Goal: Transaction & Acquisition: Purchase product/service

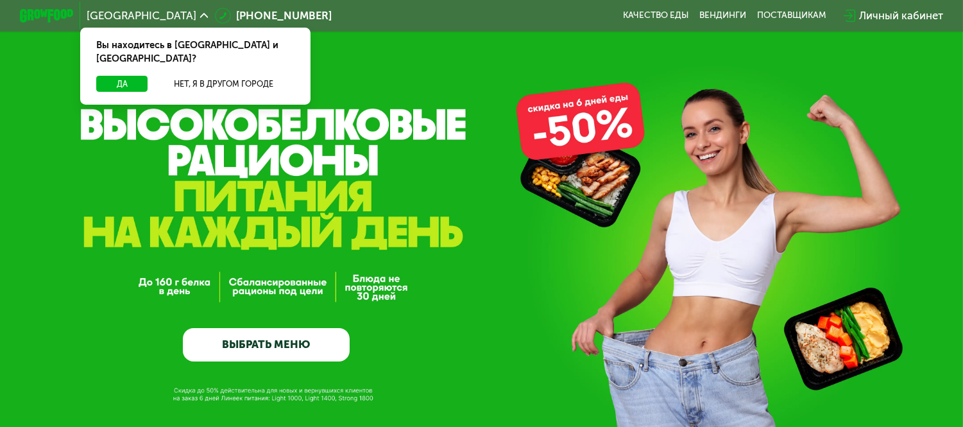
click at [254, 338] on link "ВЫБРАТЬ МЕНЮ" at bounding box center [266, 344] width 167 height 33
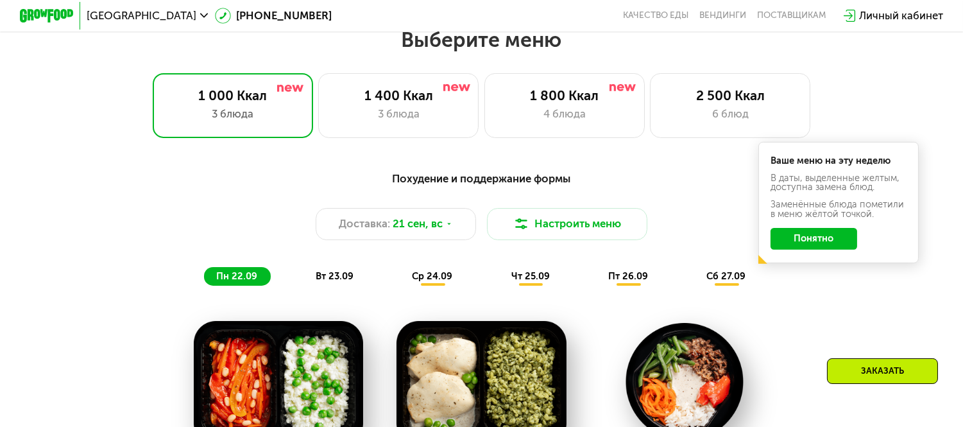
scroll to position [780, 0]
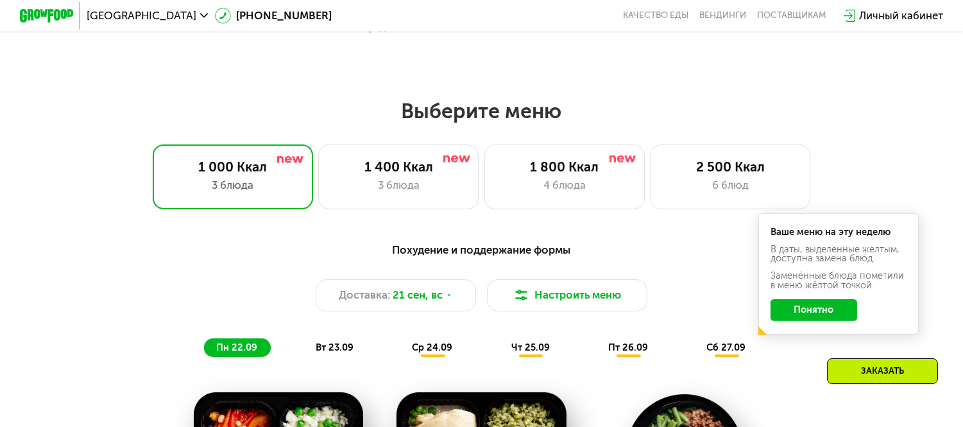
click at [781, 319] on button "Понятно" at bounding box center [813, 309] width 87 height 21
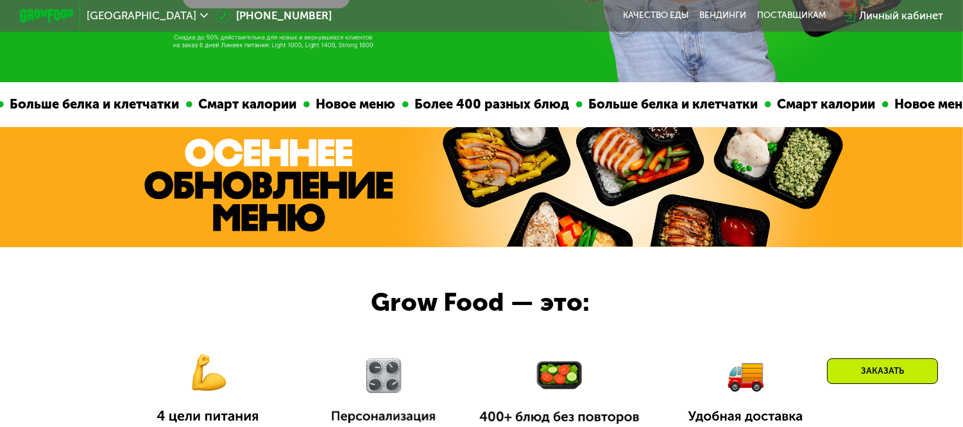
scroll to position [0, 0]
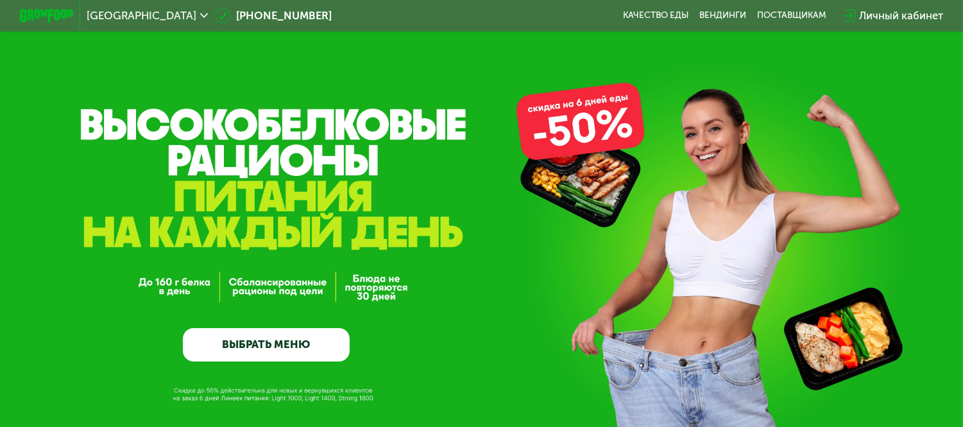
click at [318, 349] on link "ВЫБРАТЬ МЕНЮ" at bounding box center [266, 344] width 167 height 33
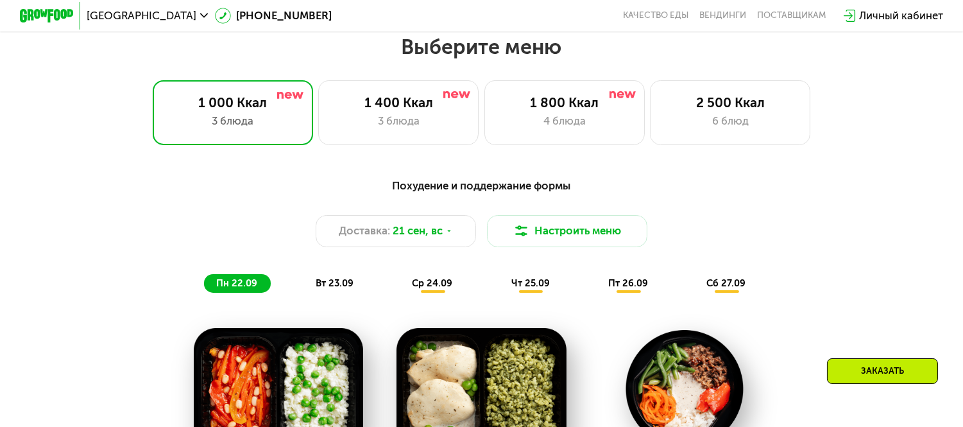
scroll to position [851, 0]
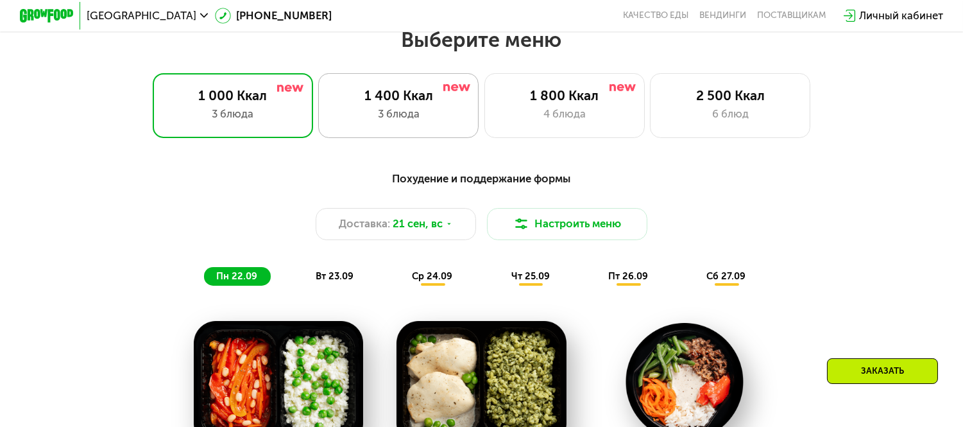
click at [401, 122] on div "3 блюда" at bounding box center [398, 114] width 132 height 16
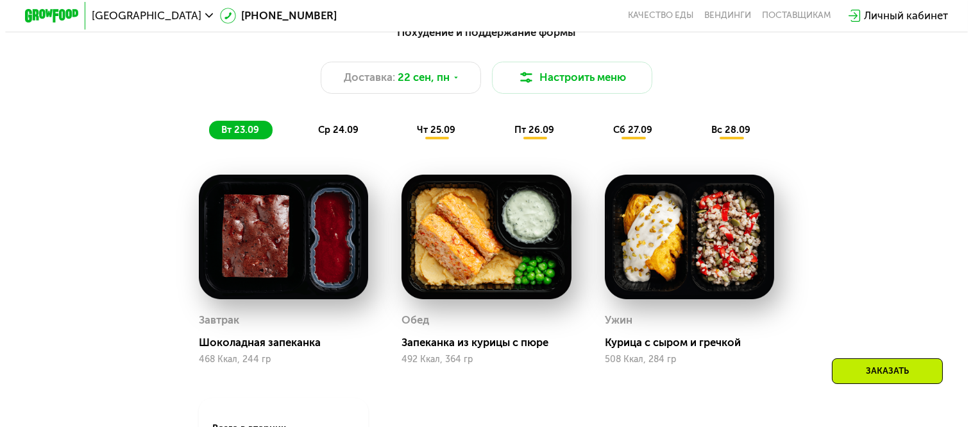
scroll to position [855, 0]
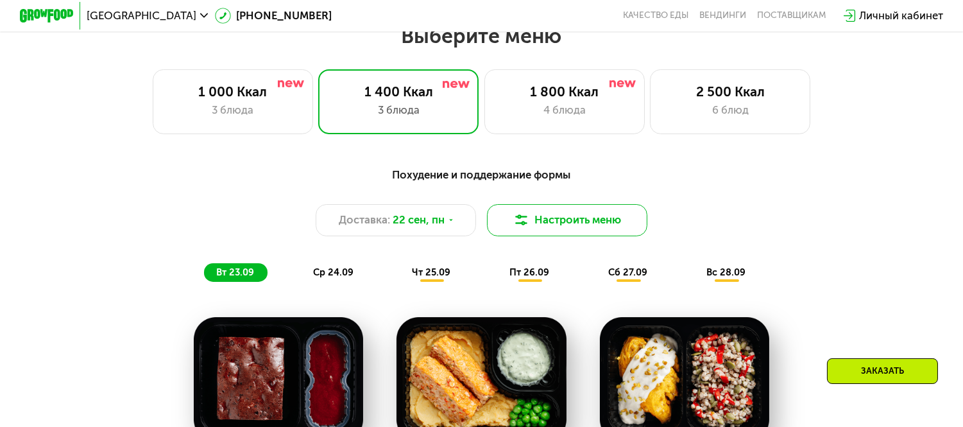
click at [515, 228] on img at bounding box center [521, 220] width 16 height 16
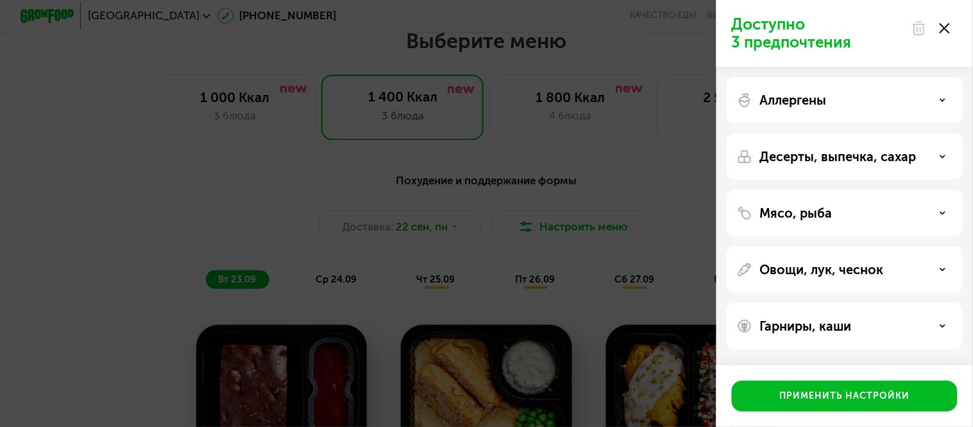
click at [926, 92] on div "Аллергены" at bounding box center [845, 99] width 216 height 15
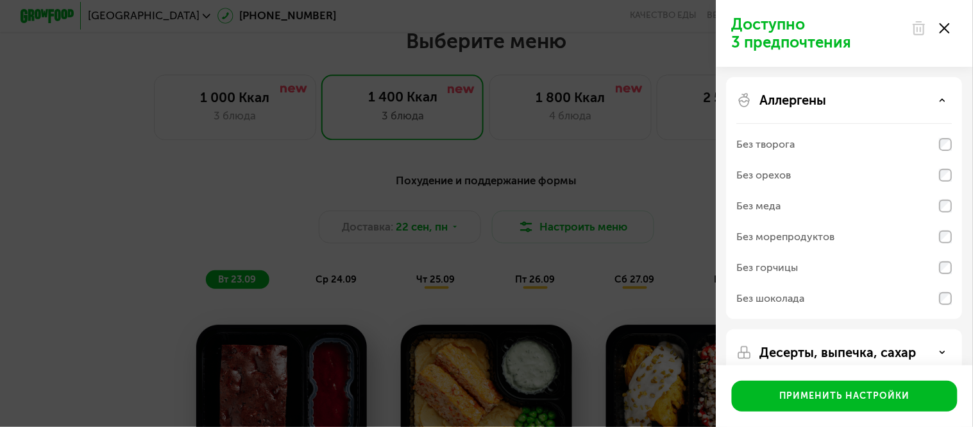
click at [926, 92] on div "Аллергены" at bounding box center [845, 99] width 216 height 15
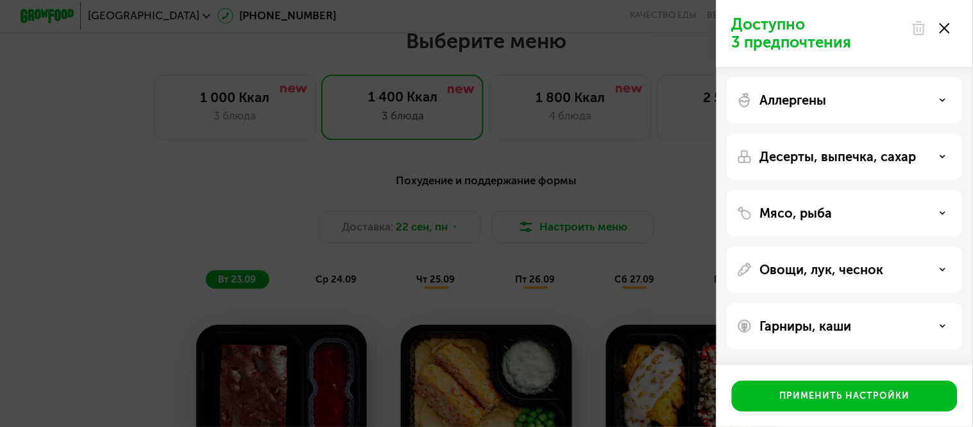
click at [903, 164] on p "Десерты, выпечка, сахар" at bounding box center [838, 156] width 157 height 15
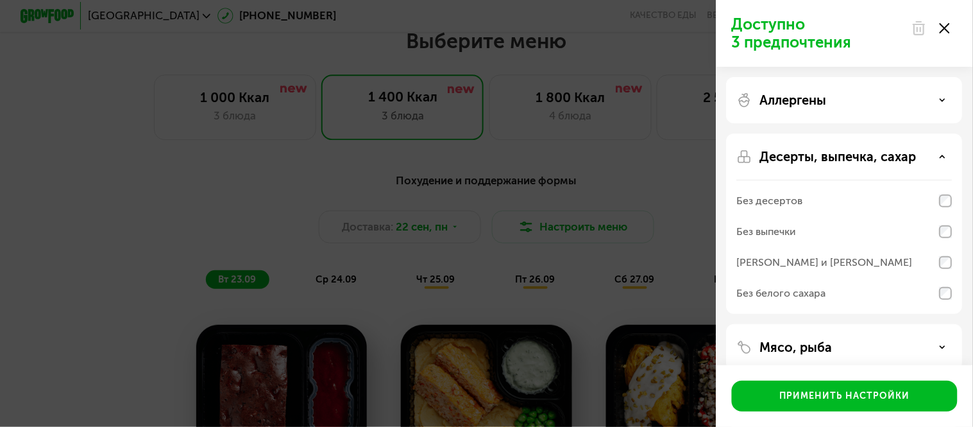
click at [903, 164] on p "Десерты, выпечка, сахар" at bounding box center [838, 156] width 157 height 15
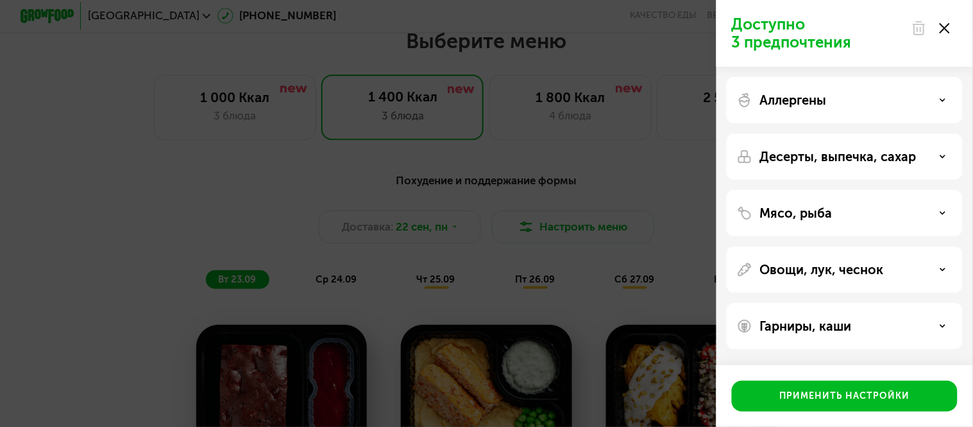
click at [899, 206] on div "Мясо, рыба" at bounding box center [845, 212] width 216 height 15
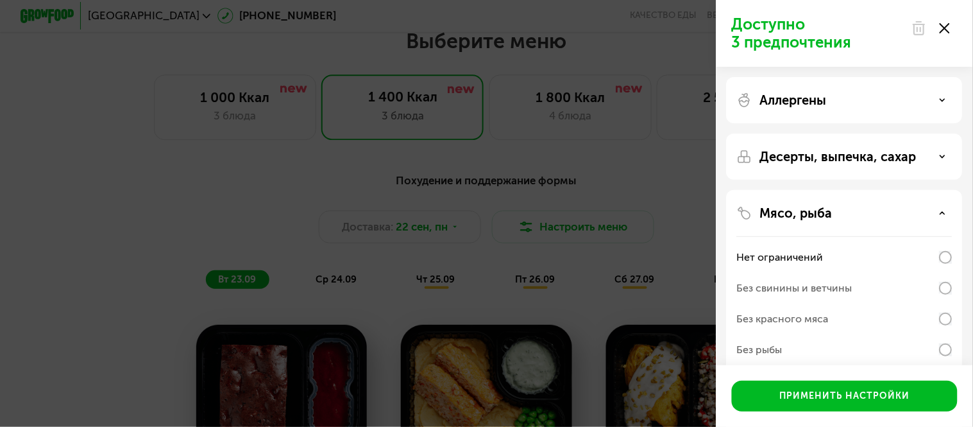
click at [899, 206] on div "Мясо, рыба" at bounding box center [845, 212] width 216 height 15
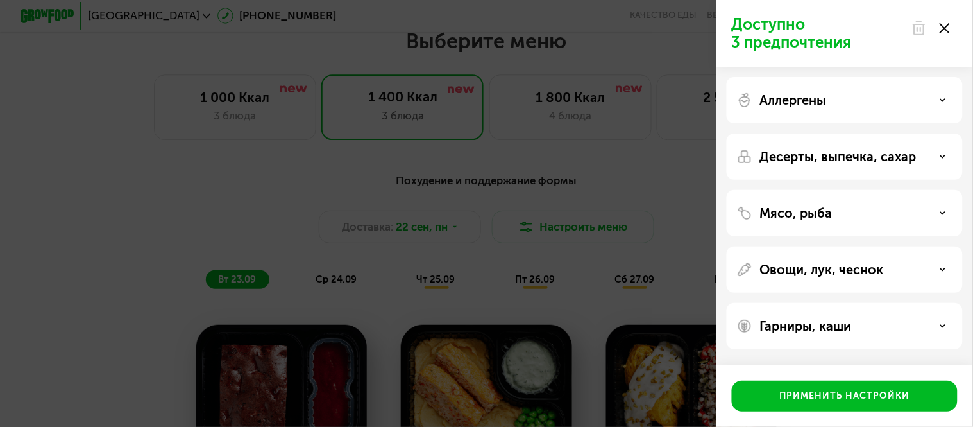
click at [866, 283] on div "Овощи, лук, чеснок" at bounding box center [845, 269] width 236 height 46
click at [874, 271] on p "Овощи, лук, чеснок" at bounding box center [822, 269] width 124 height 15
click at [895, 318] on div "Гарниры, каши" at bounding box center [845, 325] width 216 height 15
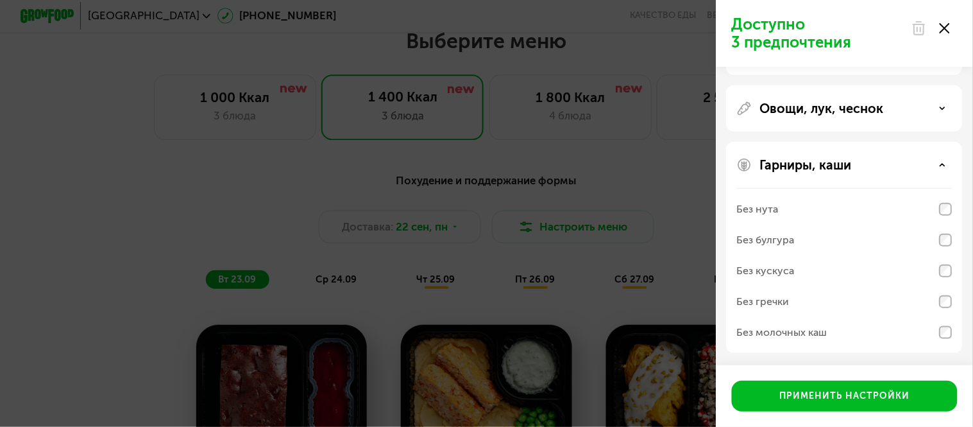
click at [928, 169] on div "Гарниры, каши" at bounding box center [845, 164] width 216 height 15
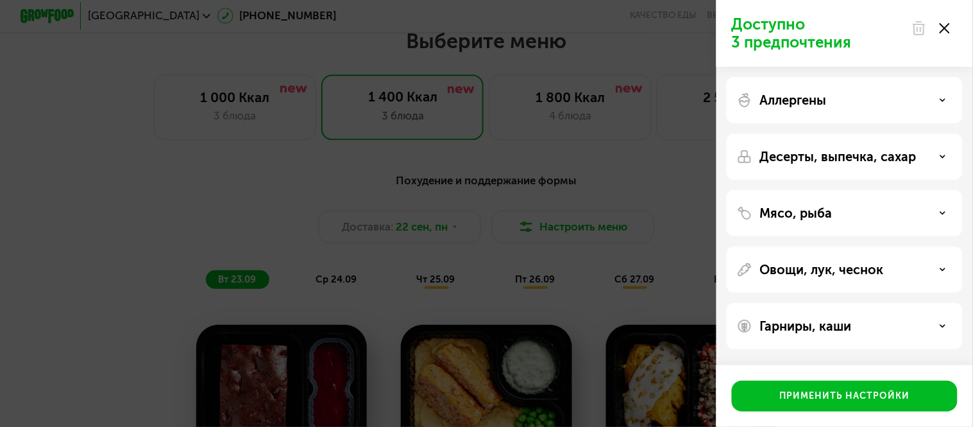
click at [881, 266] on p "Овощи, лук, чеснок" at bounding box center [822, 269] width 124 height 15
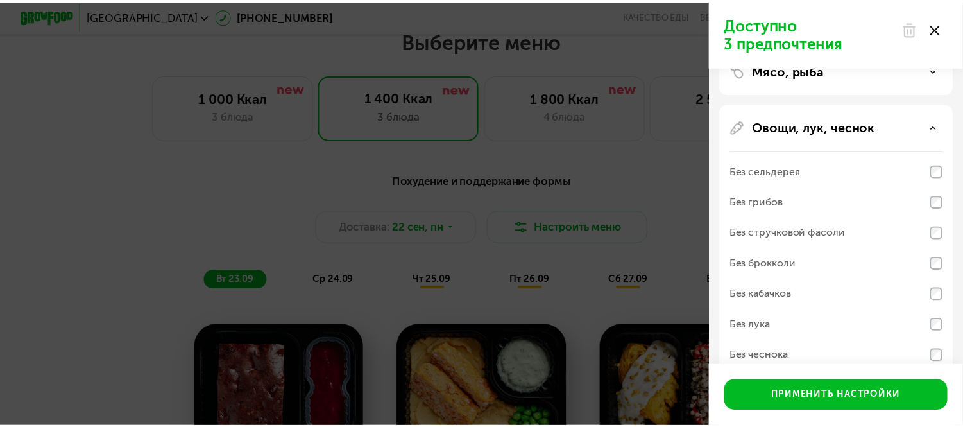
scroll to position [214, 0]
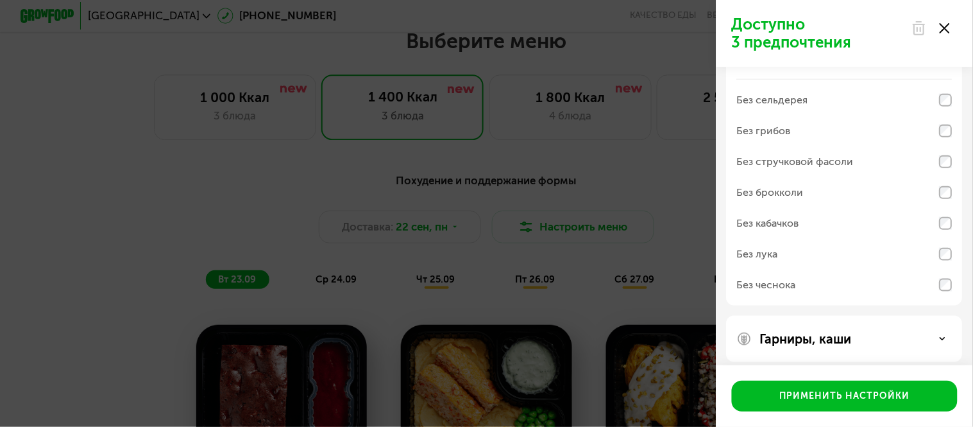
click at [944, 26] on use at bounding box center [945, 28] width 10 height 10
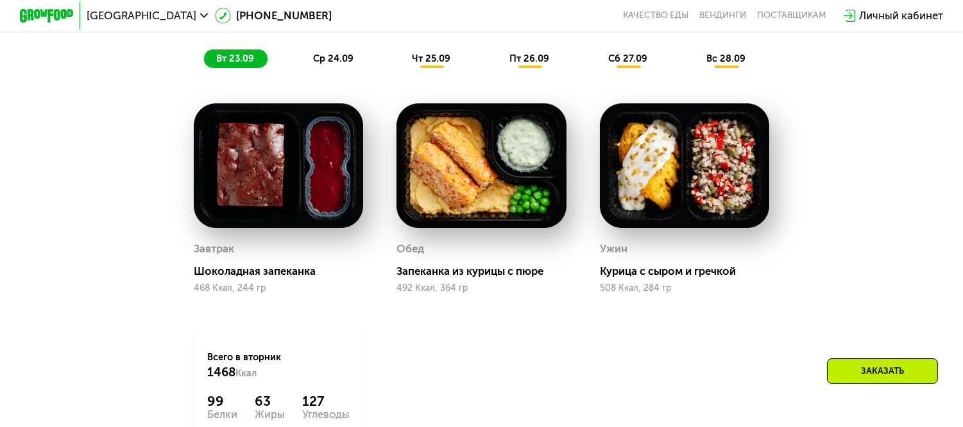
scroll to position [855, 0]
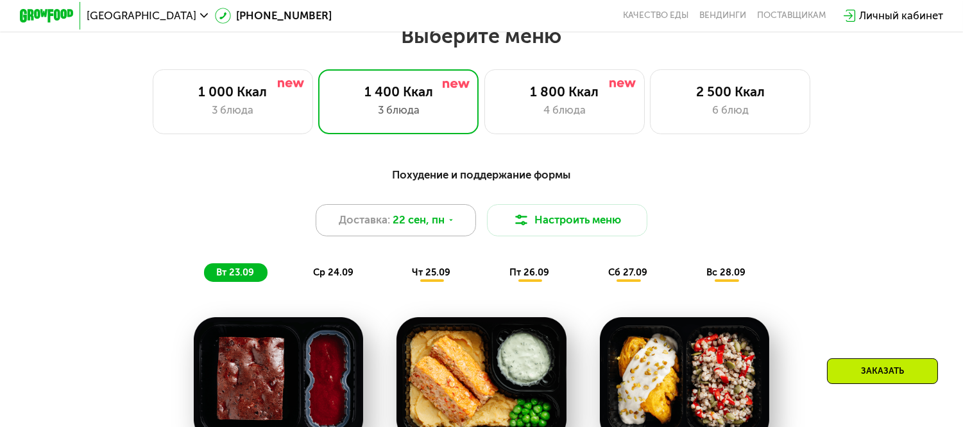
click at [375, 219] on span "Доставка:" at bounding box center [364, 220] width 51 height 16
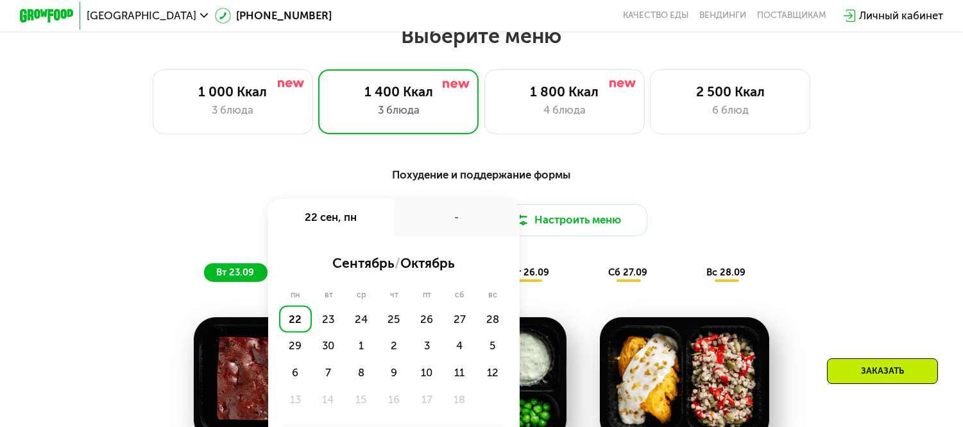
scroll to position [926, 0]
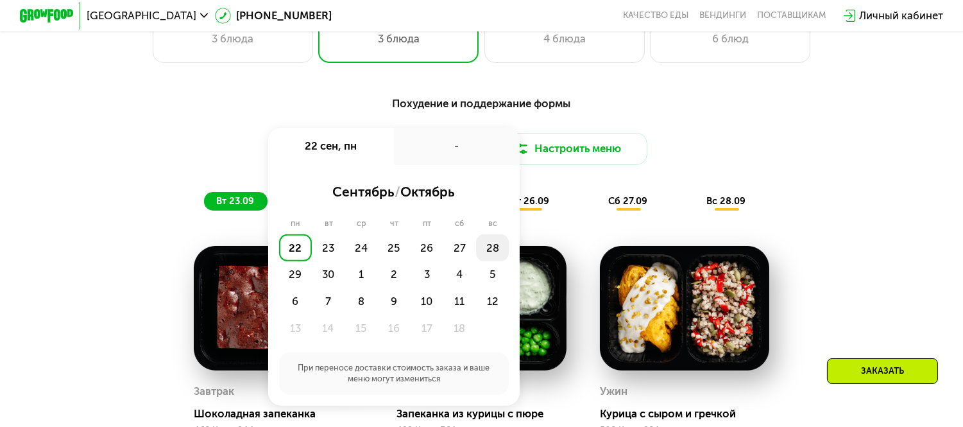
click at [493, 252] on div "28" at bounding box center [492, 247] width 33 height 27
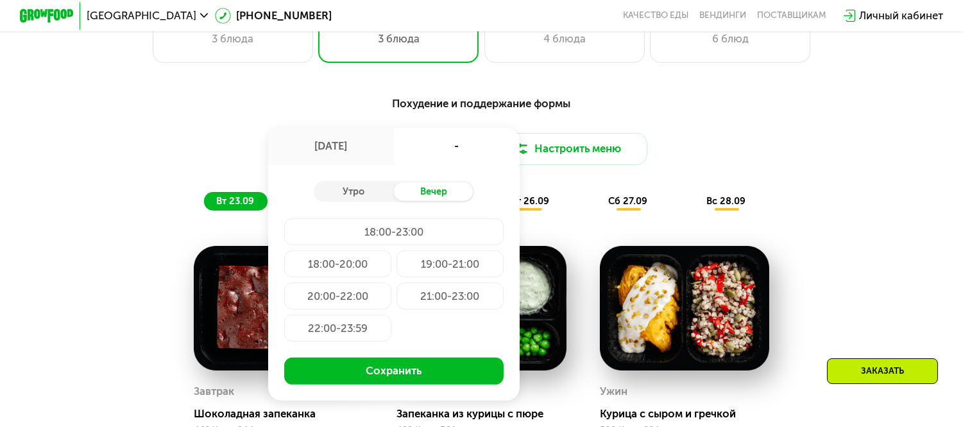
click at [381, 230] on div "18:00-23:00" at bounding box center [393, 231] width 219 height 27
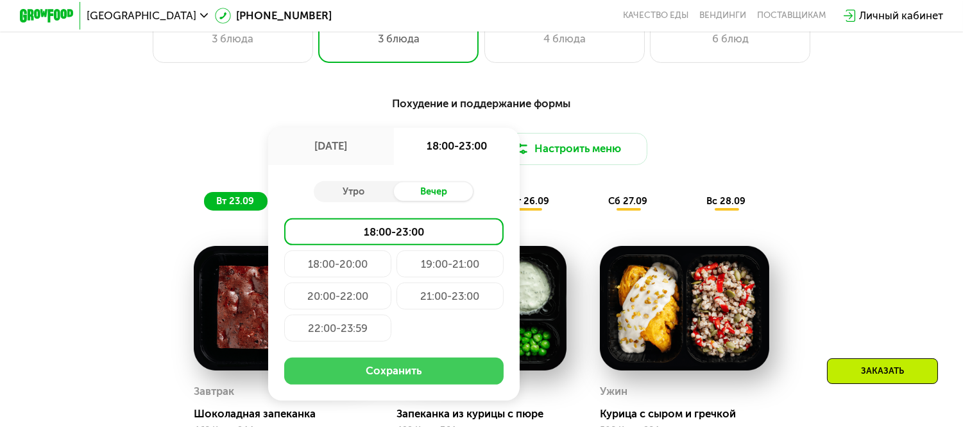
click at [408, 377] on button "Сохранить" at bounding box center [393, 370] width 219 height 27
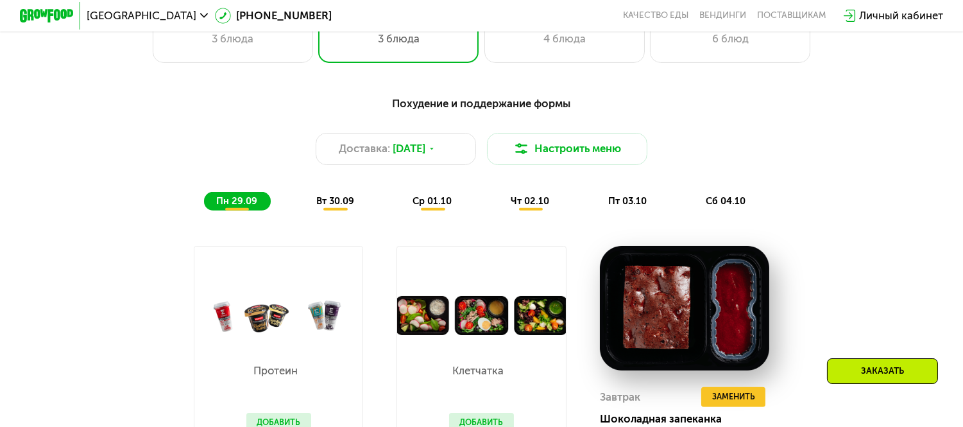
click at [346, 210] on div "вт 30.09" at bounding box center [336, 201] width 64 height 19
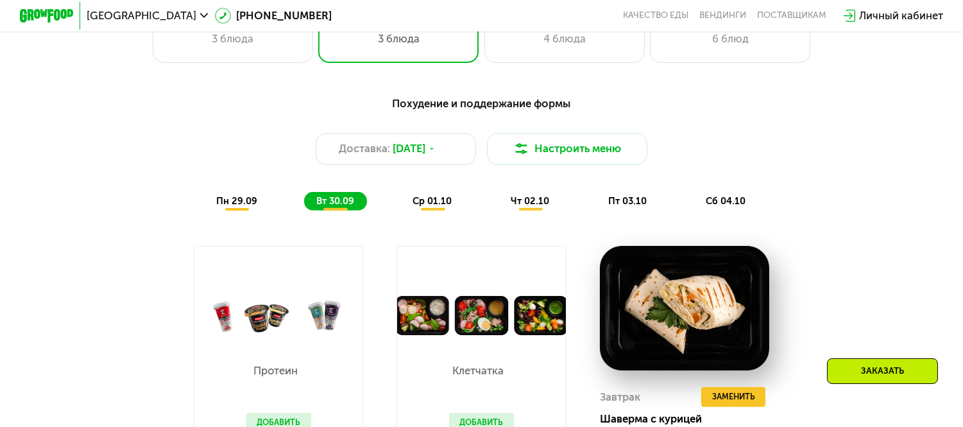
click at [447, 203] on span "ср 01.10" at bounding box center [431, 201] width 39 height 12
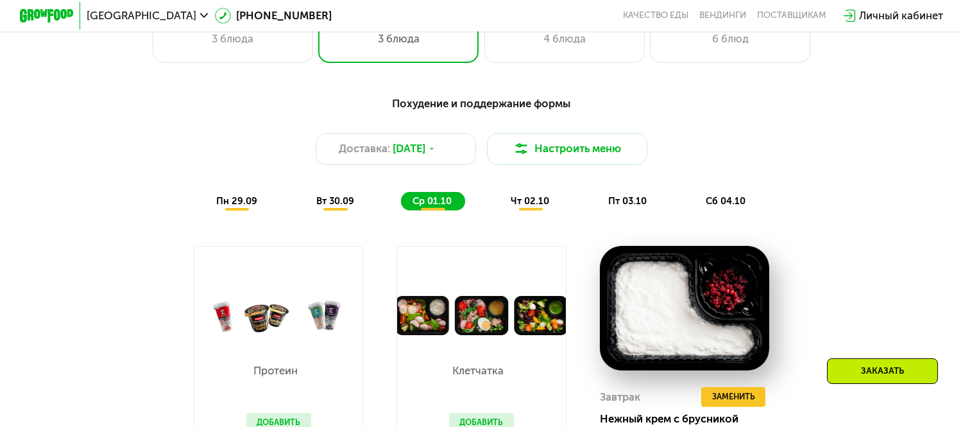
click at [539, 207] on span "чт 02.10" at bounding box center [530, 201] width 38 height 12
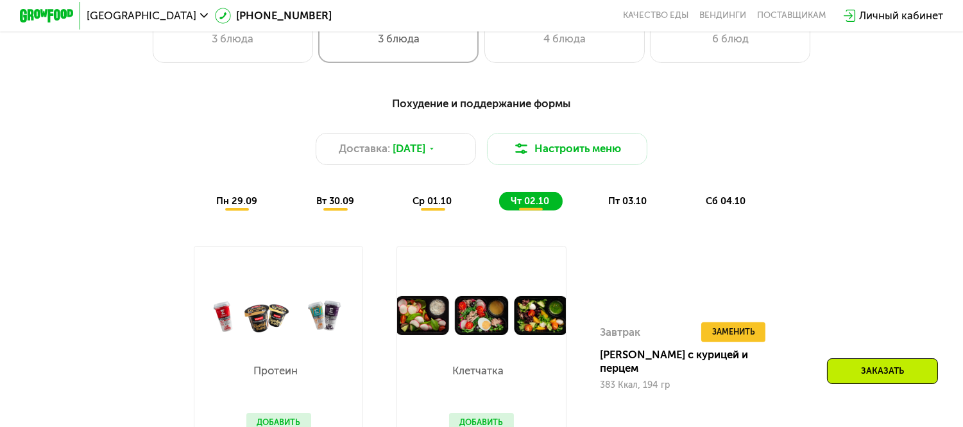
scroll to position [713, 0]
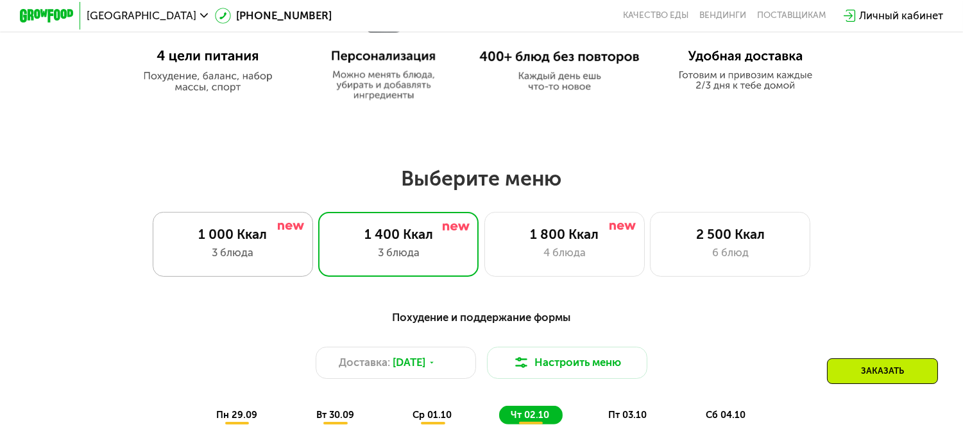
click at [255, 235] on div "1 000 Ккал" at bounding box center [233, 234] width 132 height 16
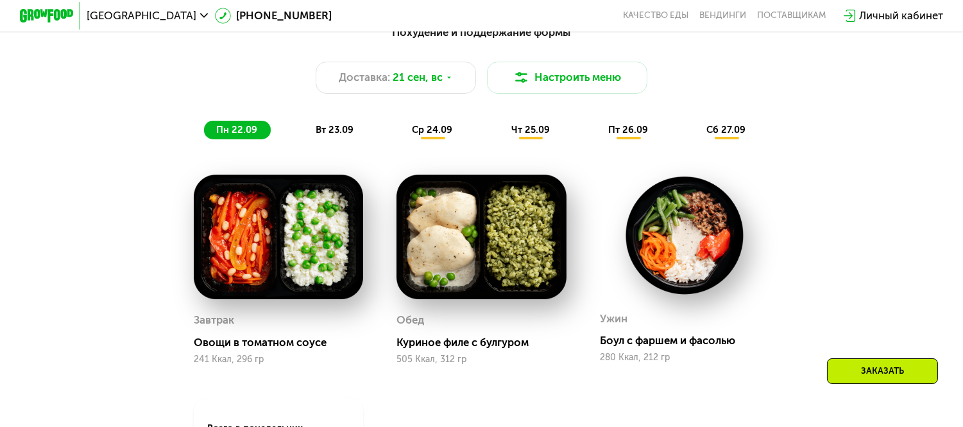
scroll to position [926, 0]
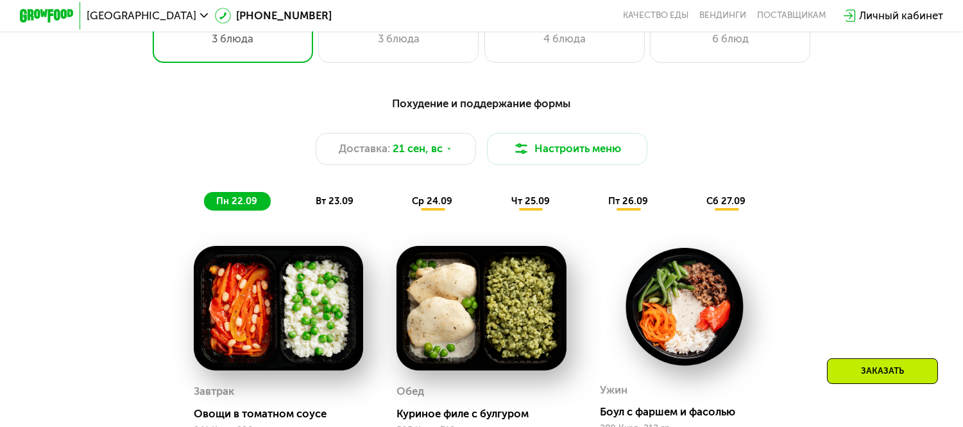
click at [328, 207] on span "вт 23.09" at bounding box center [335, 201] width 38 height 12
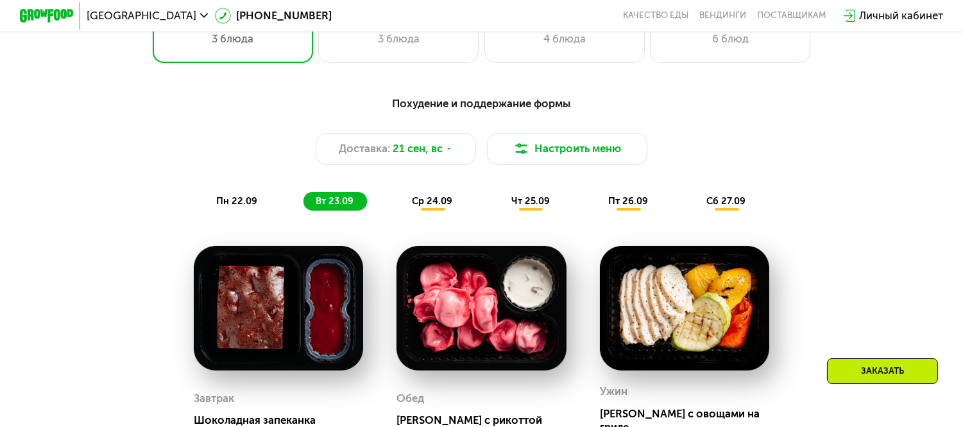
scroll to position [855, 0]
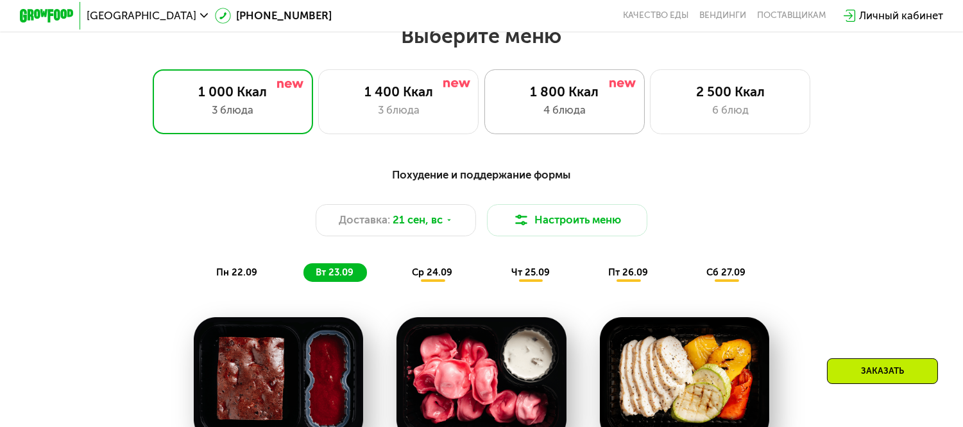
click at [538, 79] on div "1 800 Ккал 4 блюда" at bounding box center [564, 101] width 160 height 64
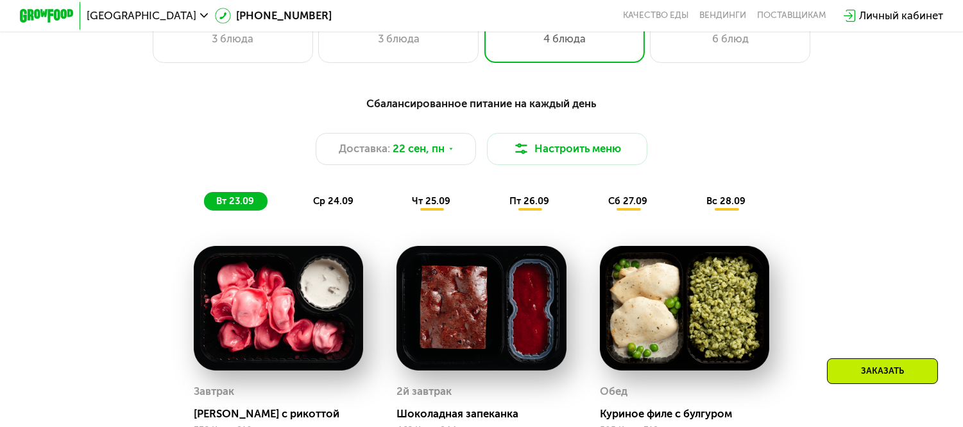
scroll to position [998, 0]
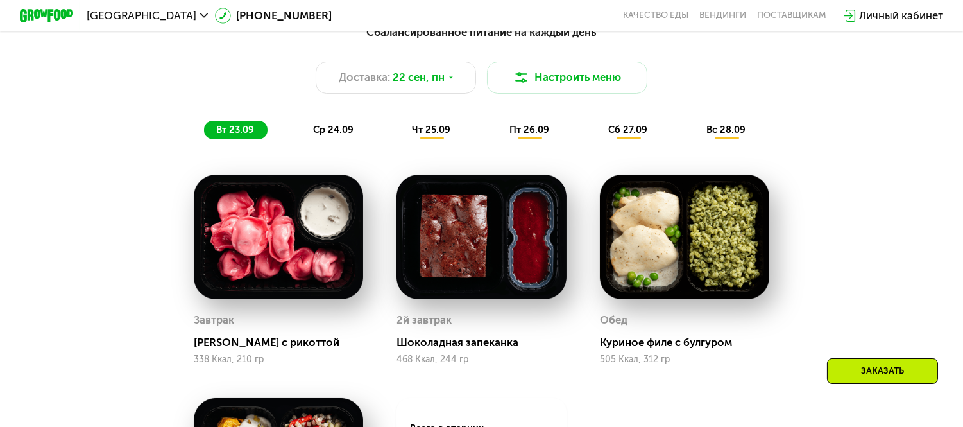
click at [323, 139] on div "ср 24.09" at bounding box center [334, 130] width 66 height 19
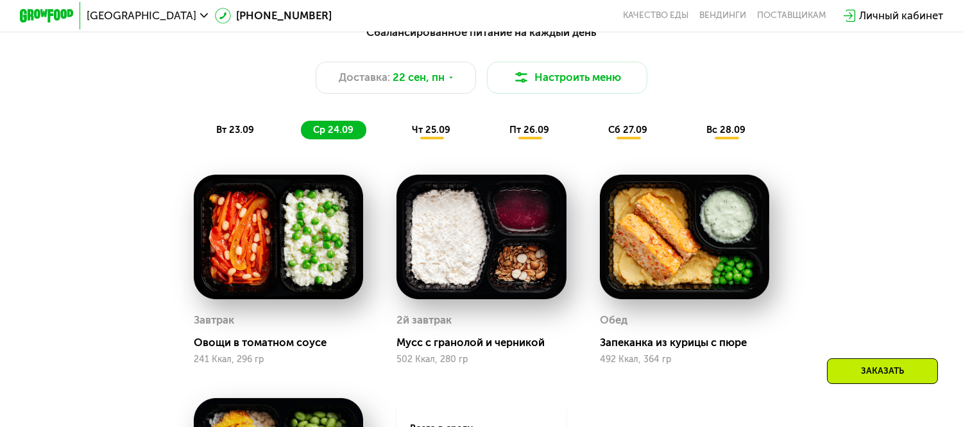
click at [444, 133] on span "чт 25.09" at bounding box center [431, 130] width 38 height 12
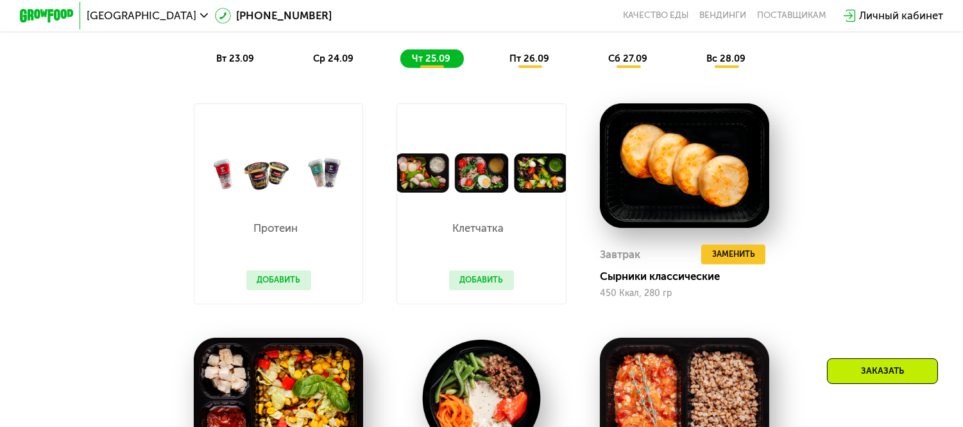
scroll to position [926, 0]
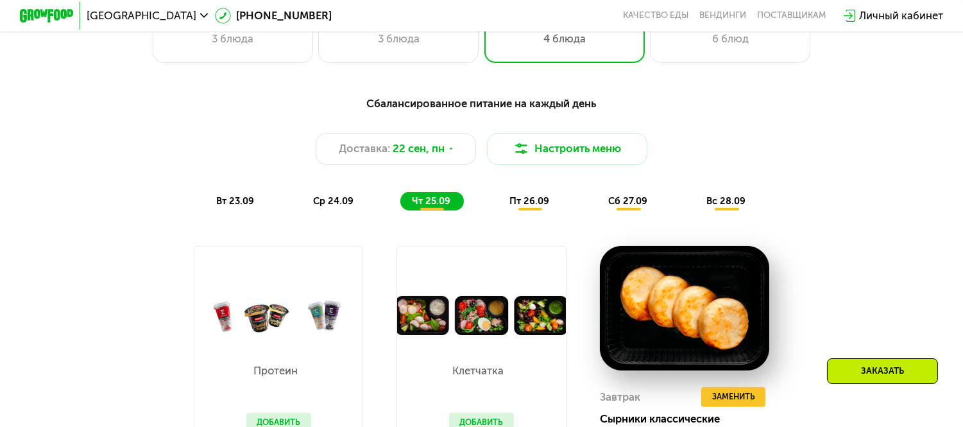
click at [502, 202] on div "пт 26.09" at bounding box center [530, 201] width 65 height 19
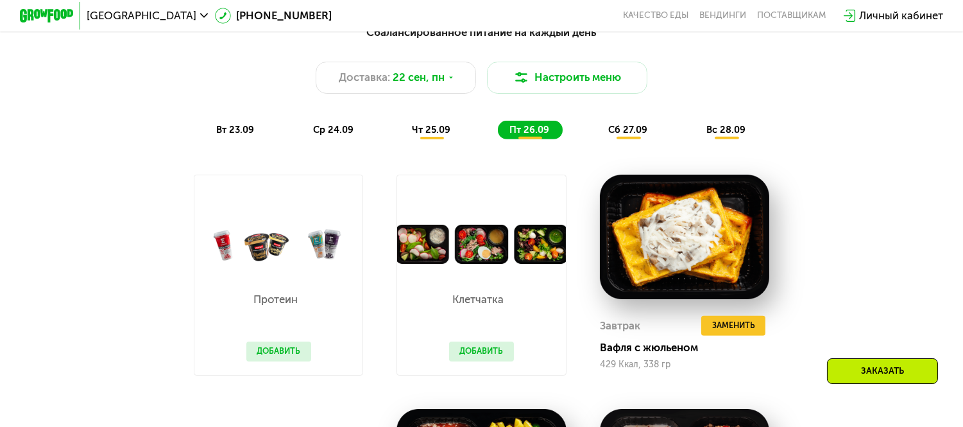
scroll to position [855, 0]
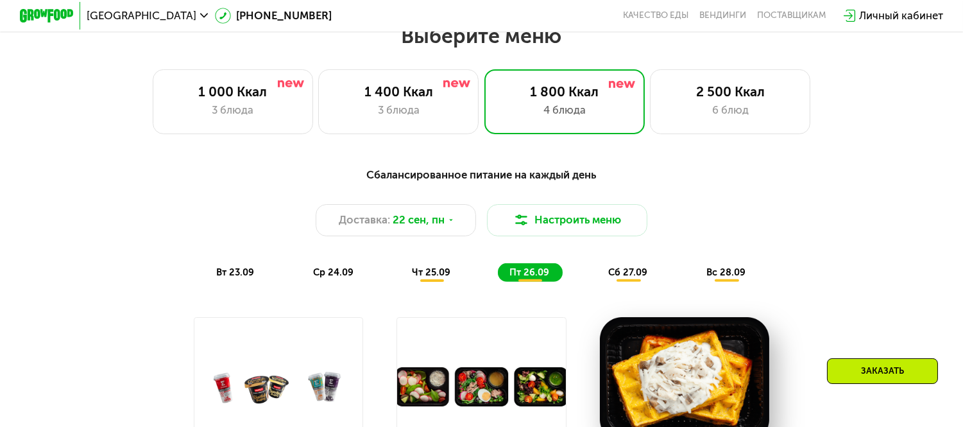
click at [647, 278] on span "сб 27.09" at bounding box center [627, 272] width 39 height 12
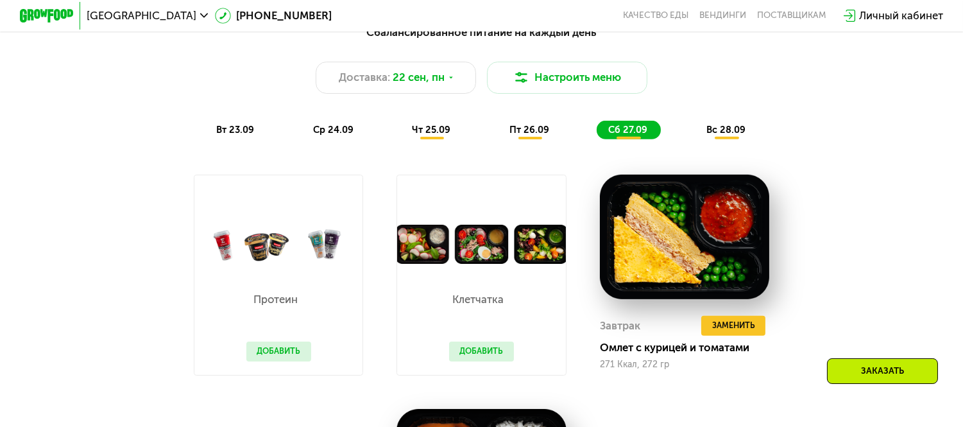
scroll to position [926, 0]
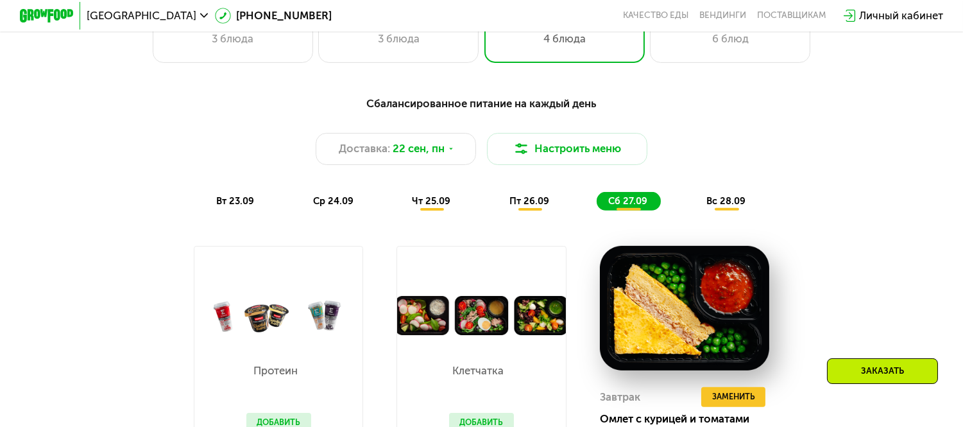
click at [721, 207] on span "вс 28.09" at bounding box center [725, 201] width 39 height 12
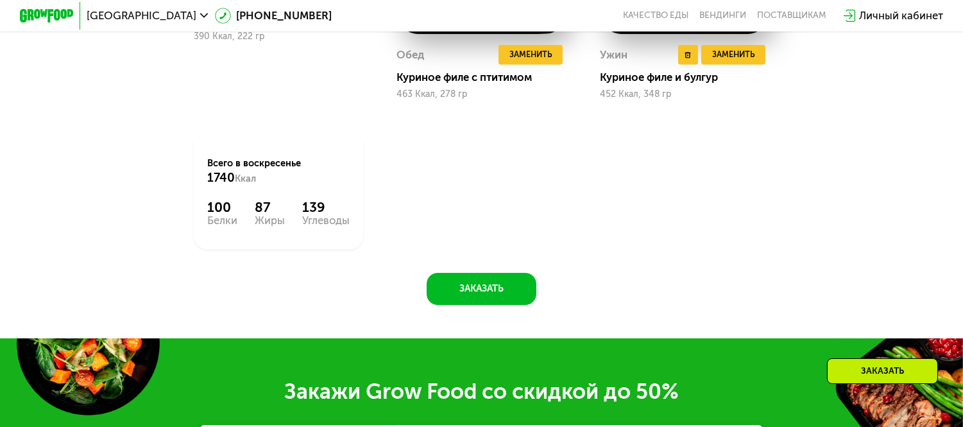
scroll to position [1425, 0]
